Goal: Navigation & Orientation: Find specific page/section

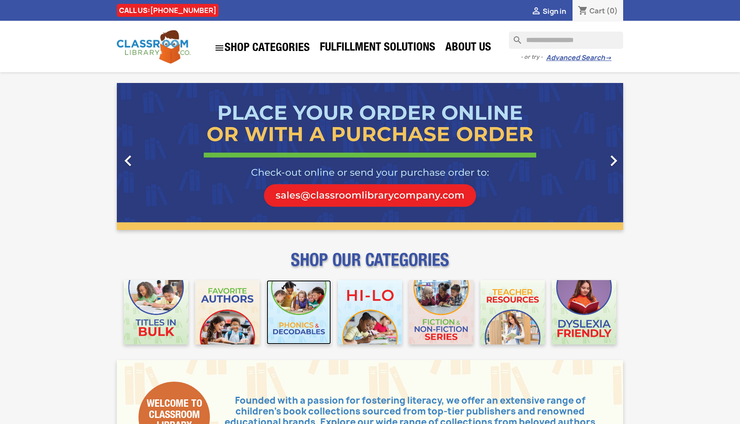
click at [308, 340] on img at bounding box center [299, 312] width 64 height 64
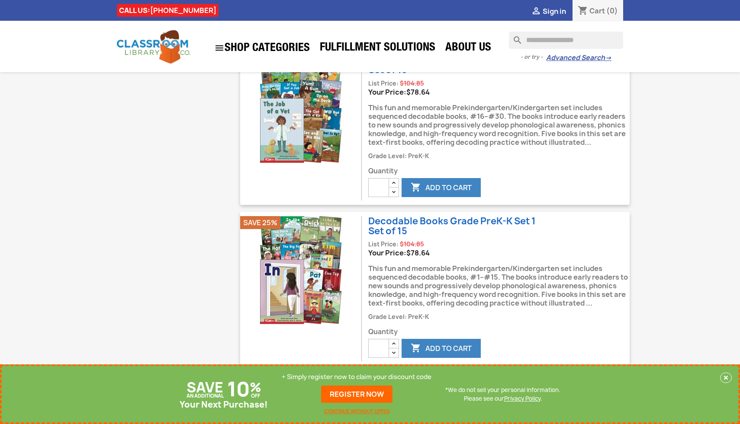
scroll to position [1216, 0]
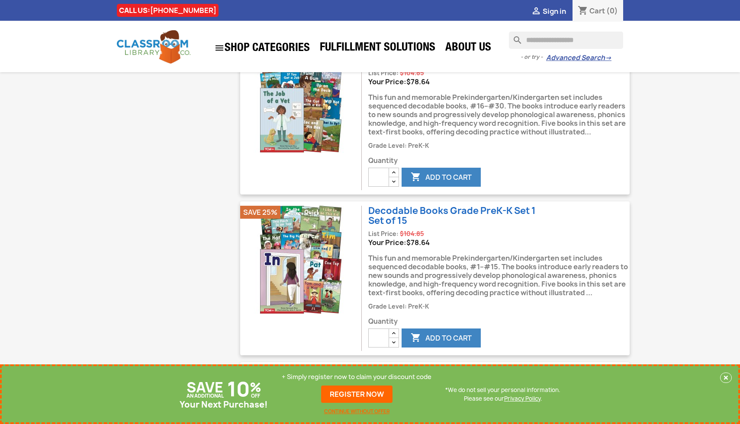
click at [731, 381] on div "SAVE AN ADDITIONAL 10 % OFF Your Next Purchase! + Simply register now to claim …" at bounding box center [370, 395] width 740 height 60
click at [728, 379] on button "×" at bounding box center [726, 378] width 12 height 10
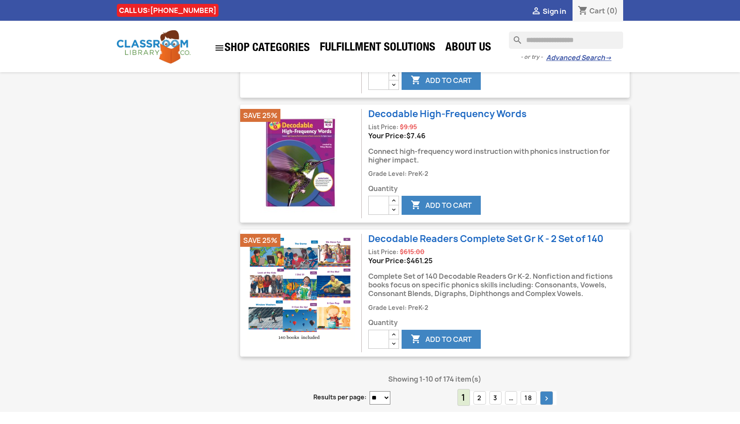
scroll to position [1483, 0]
